Goal: Task Accomplishment & Management: Manage account settings

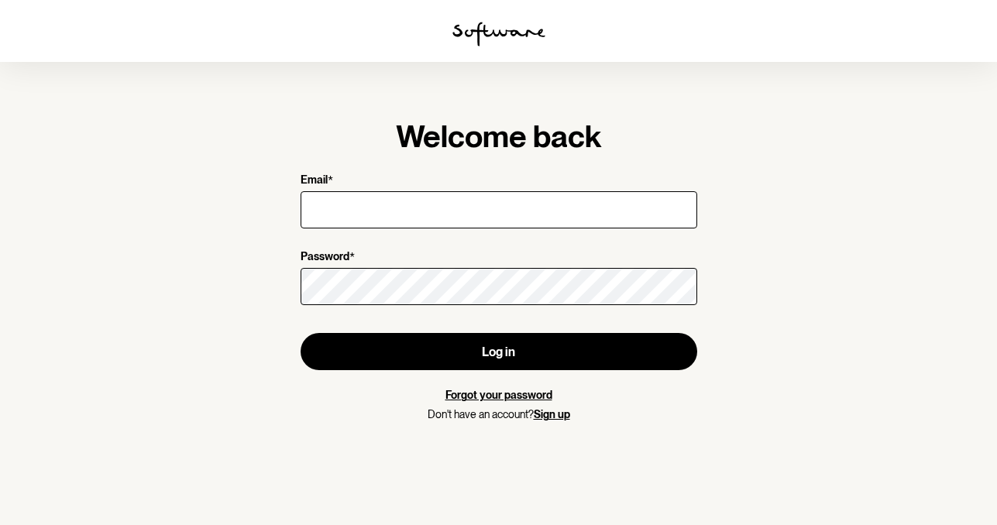
type input "[EMAIL_ADDRESS][DOMAIN_NAME]"
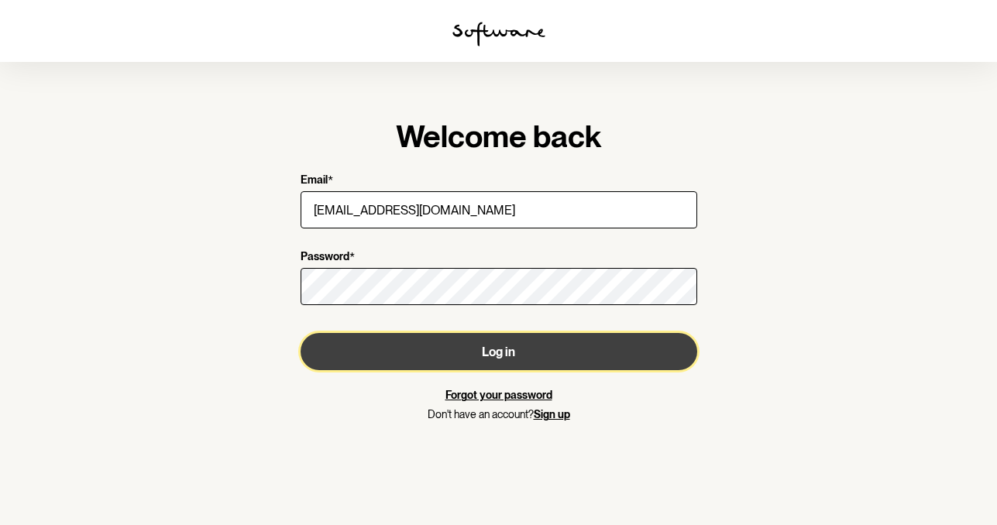
click at [485, 346] on button "Log in" at bounding box center [499, 351] width 397 height 37
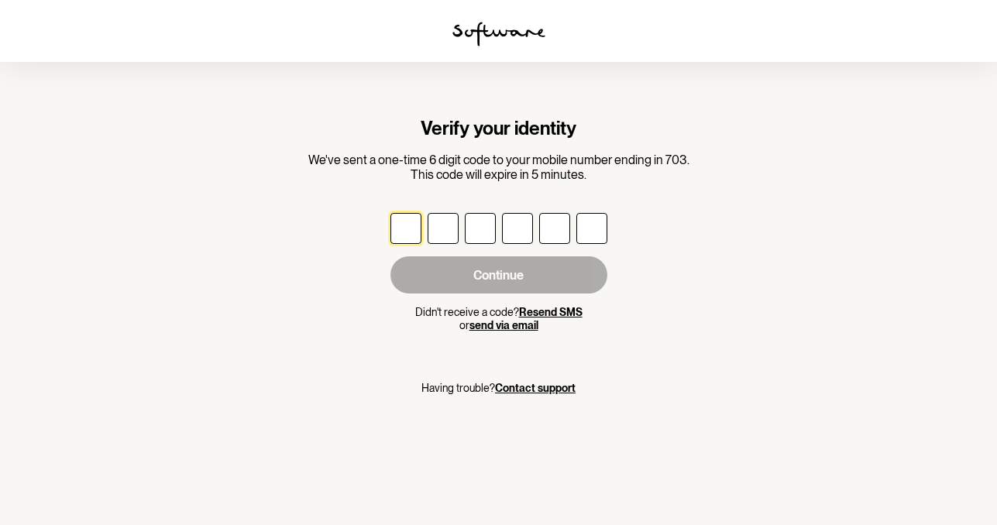
type input "3"
type input "5"
type input "2"
type input "6"
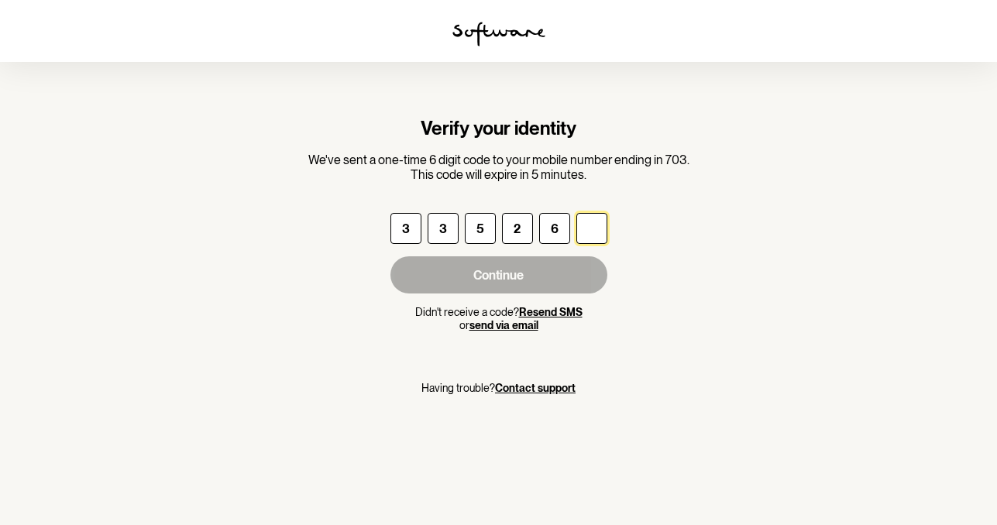
type input "5"
type input "0"
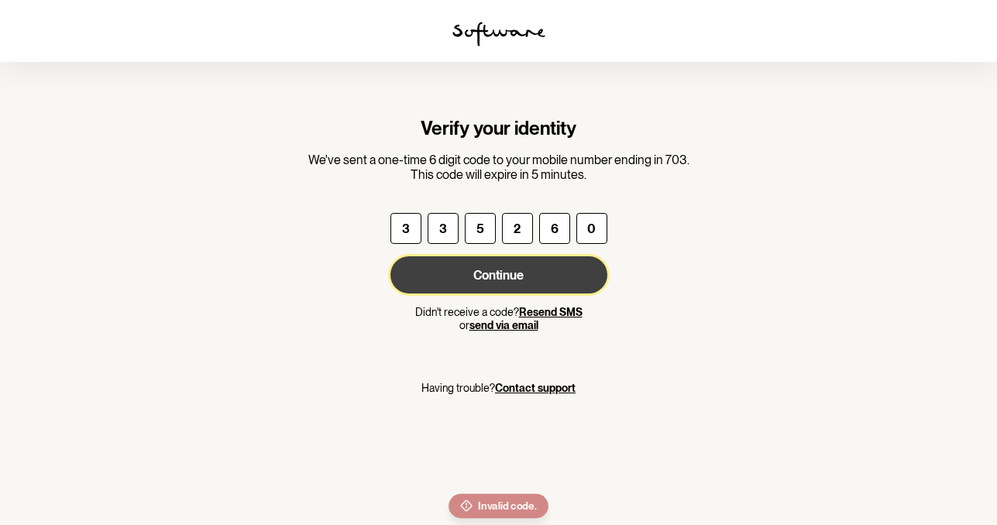
click at [436, 284] on button "Continue" at bounding box center [499, 274] width 217 height 37
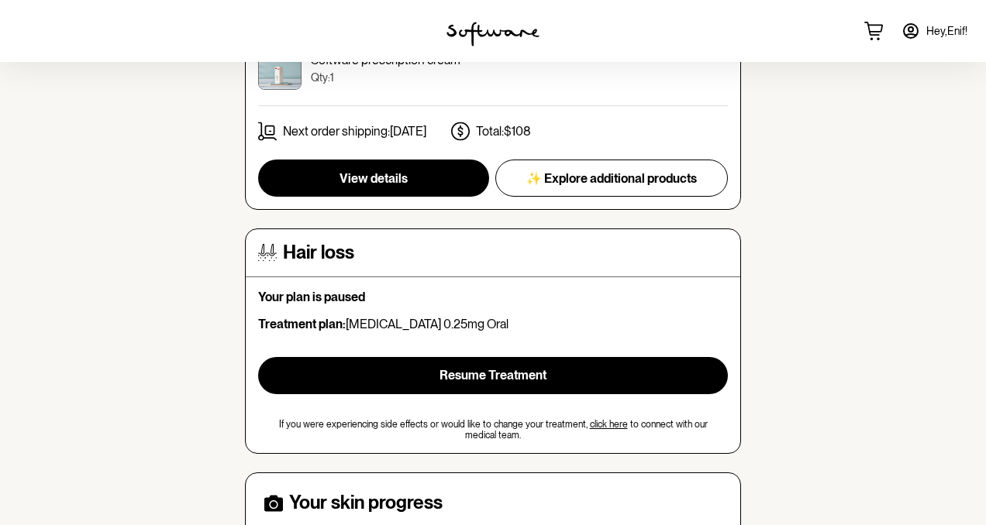
scroll to position [30, 0]
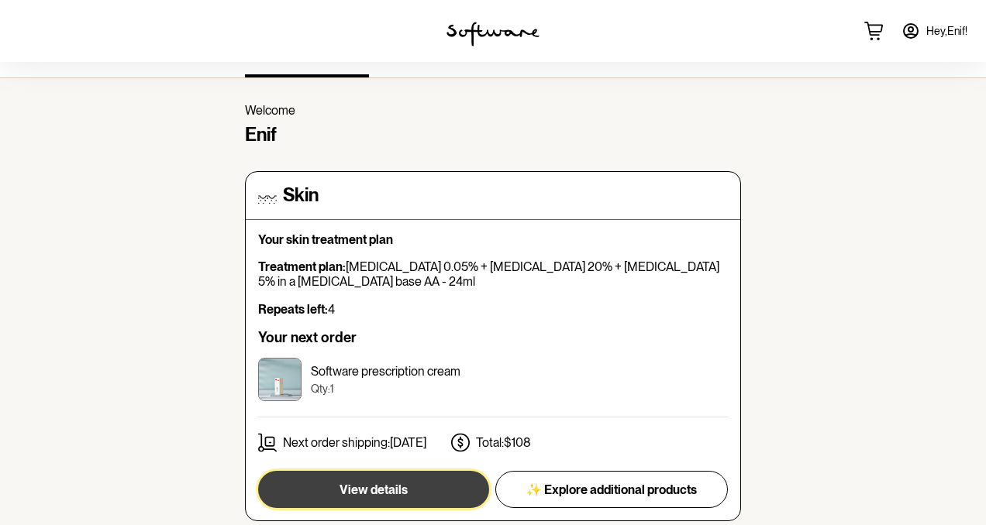
click at [413, 482] on button "View details" at bounding box center [373, 489] width 231 height 37
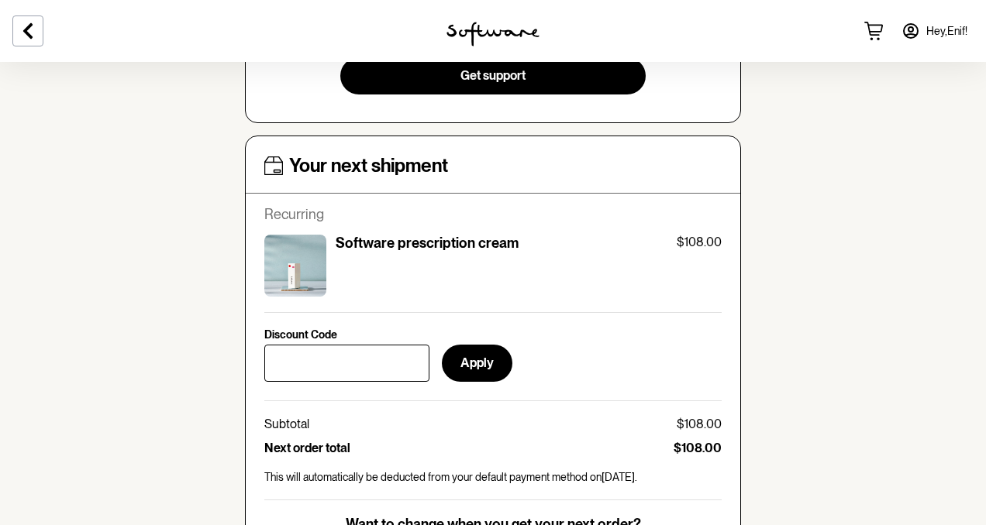
scroll to position [833, 0]
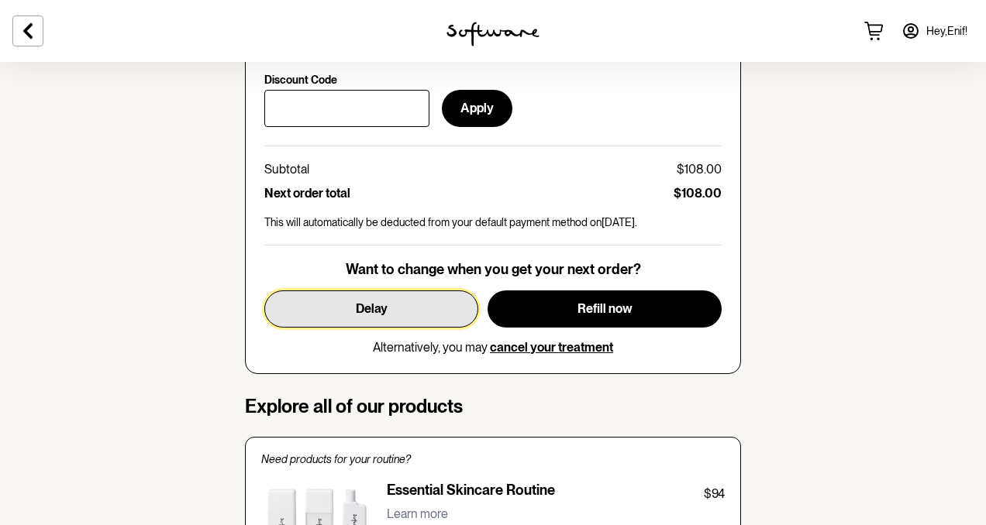
click at [396, 309] on button "Delay" at bounding box center [371, 309] width 214 height 37
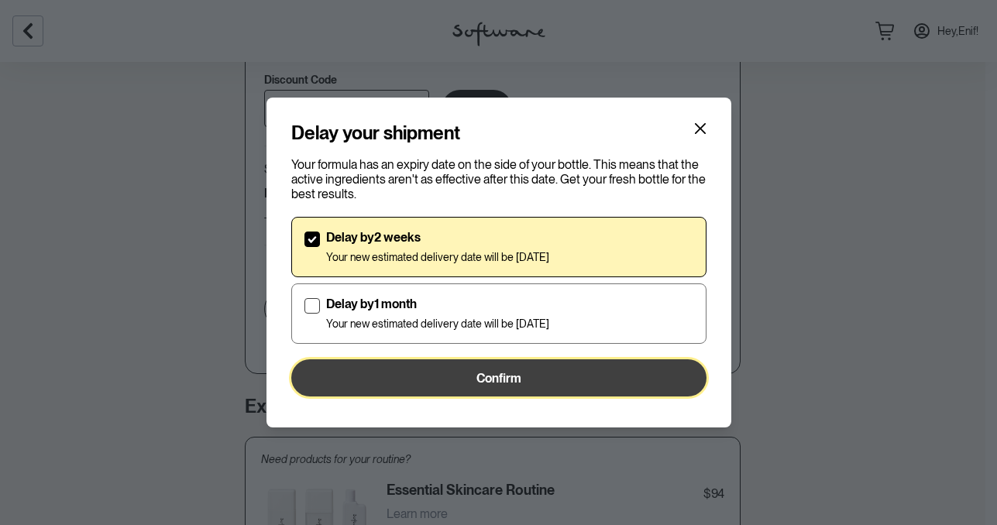
click at [509, 380] on span "Confirm" at bounding box center [499, 378] width 45 height 15
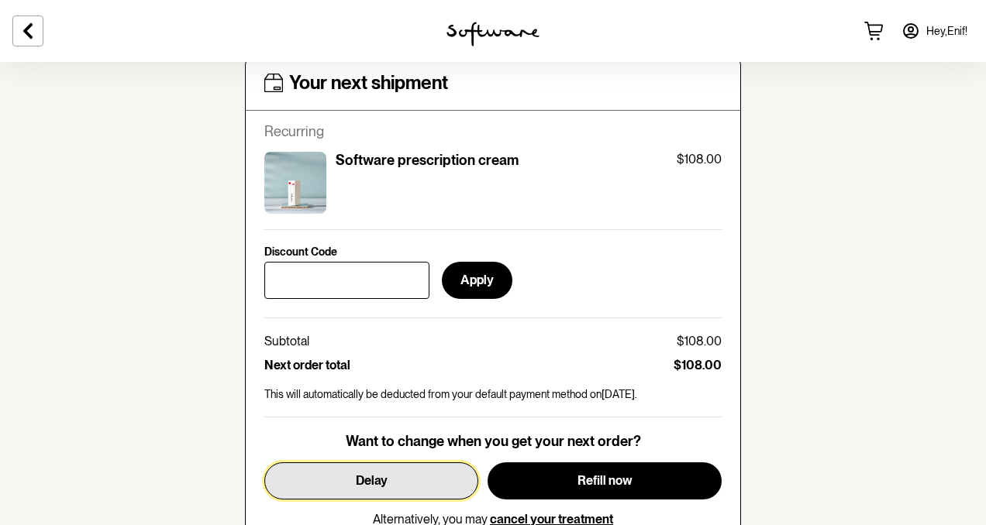
scroll to position [126, 0]
